Goal: Task Accomplishment & Management: Manage account settings

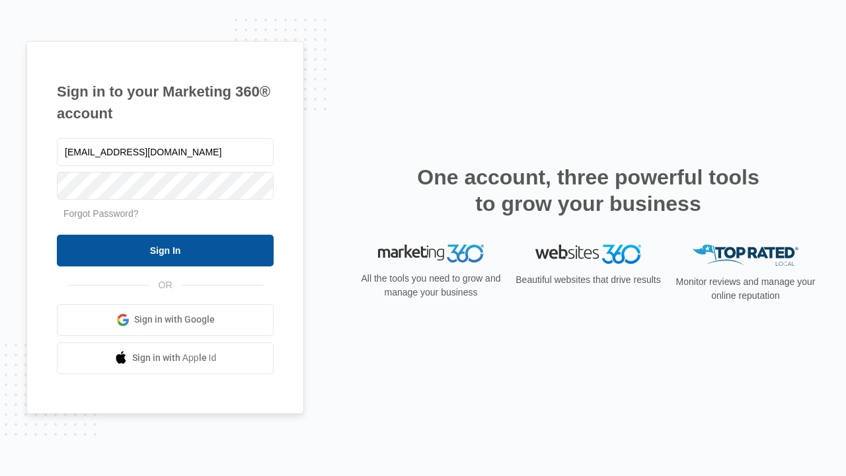
click at [165, 250] on input "Sign In" at bounding box center [165, 251] width 217 height 32
